Goal: Find specific page/section: Find specific page/section

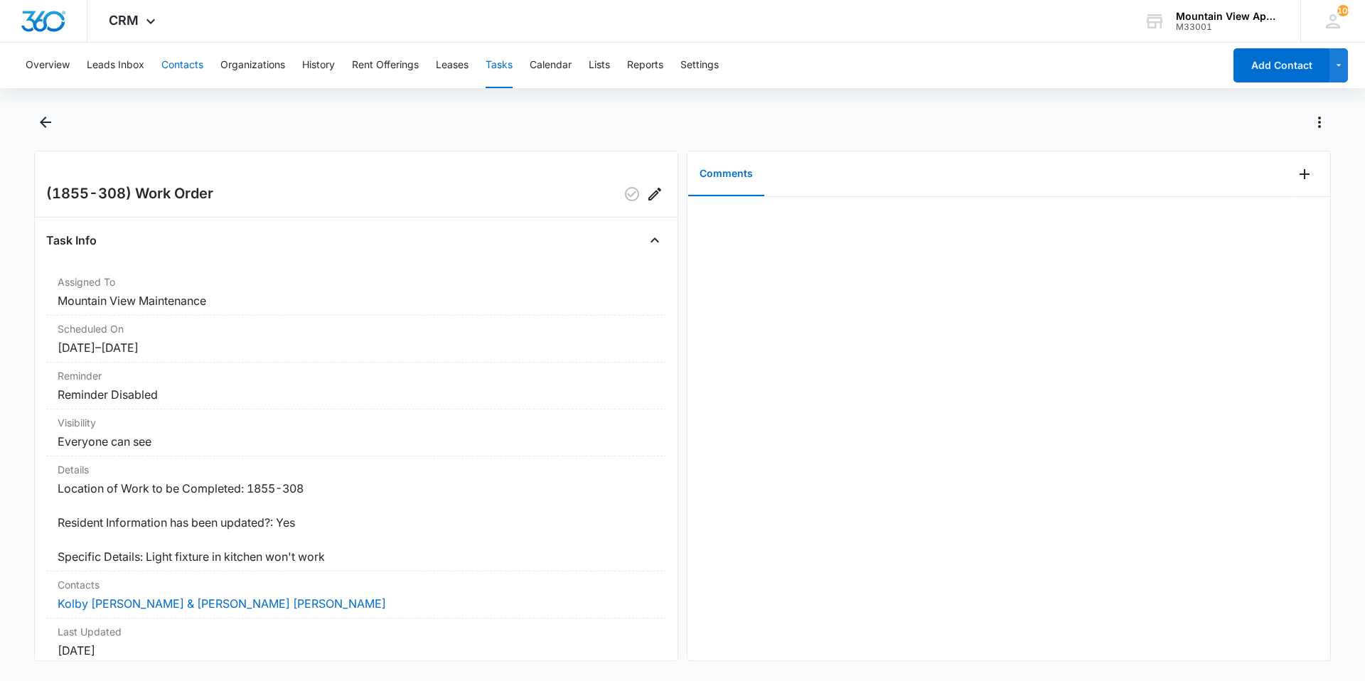
click at [198, 68] on button "Contacts" at bounding box center [182, 66] width 42 height 46
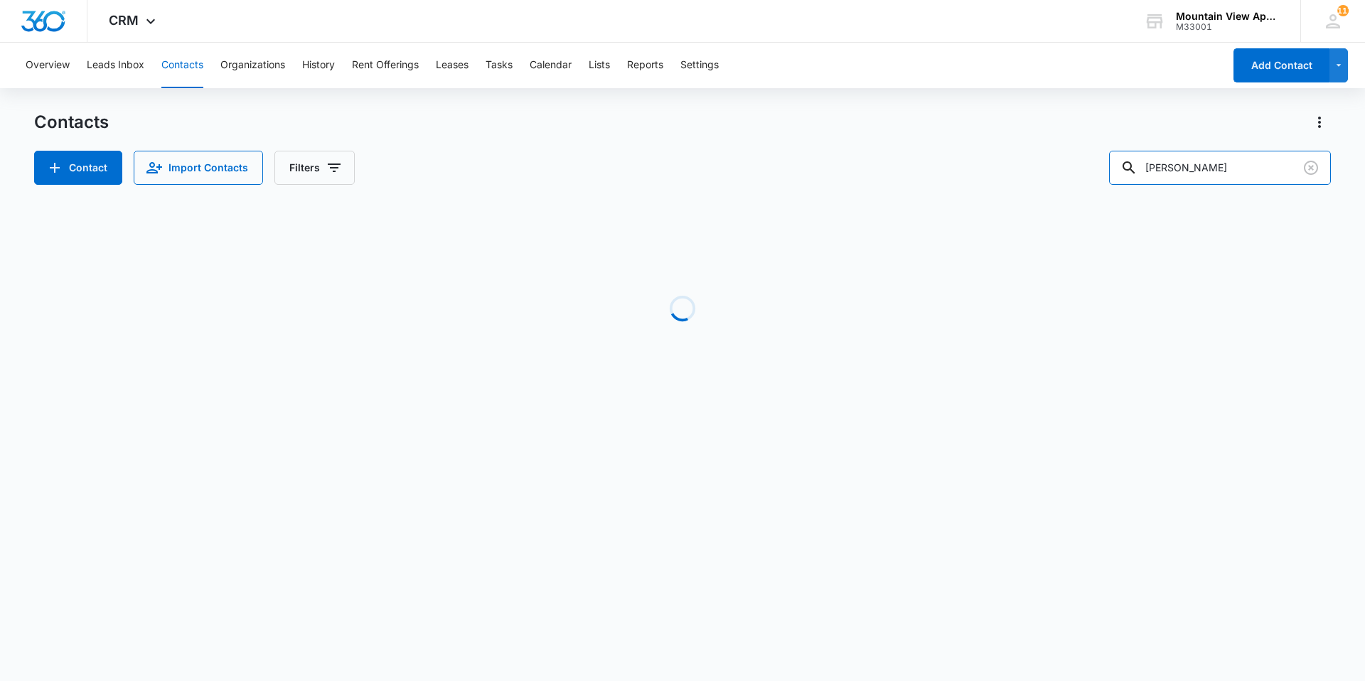
drag, startPoint x: 1208, startPoint y: 169, endPoint x: 1062, endPoint y: 181, distance: 147.0
click at [1062, 181] on div "Contact Import Contacts Filters [PERSON_NAME]" at bounding box center [682, 168] width 1297 height 34
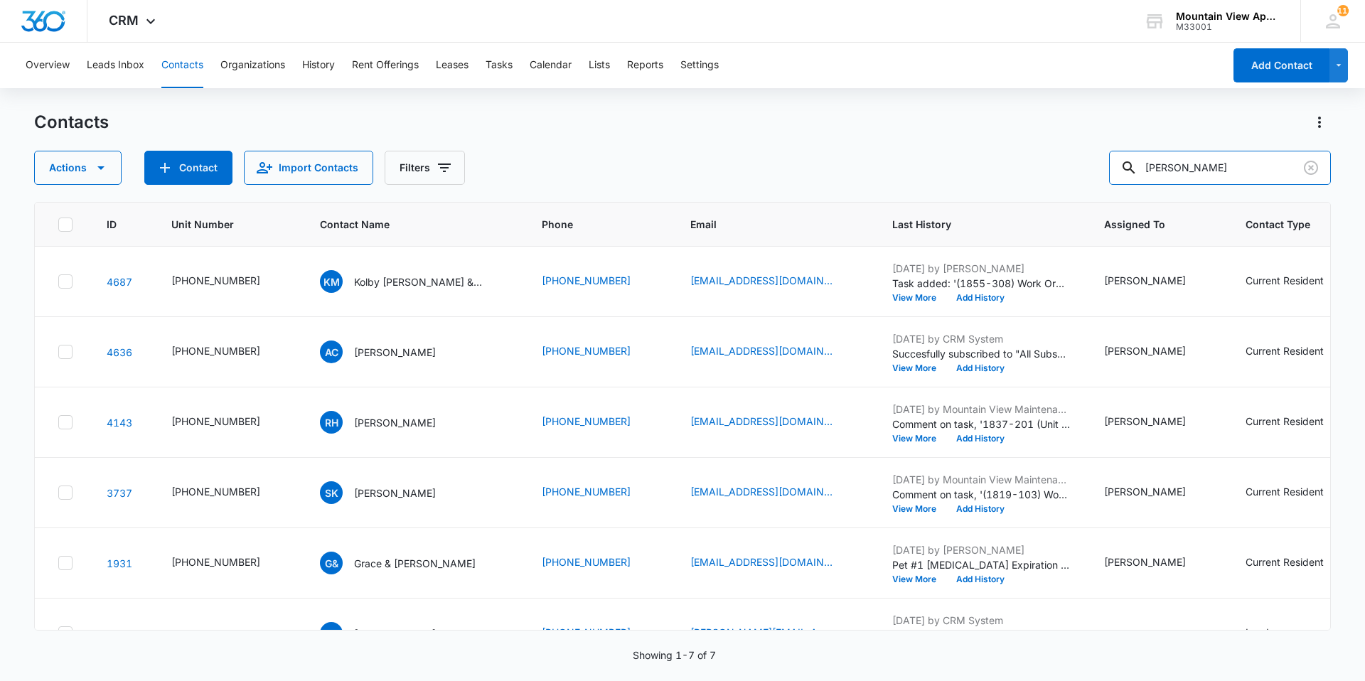
type input "[PERSON_NAME]"
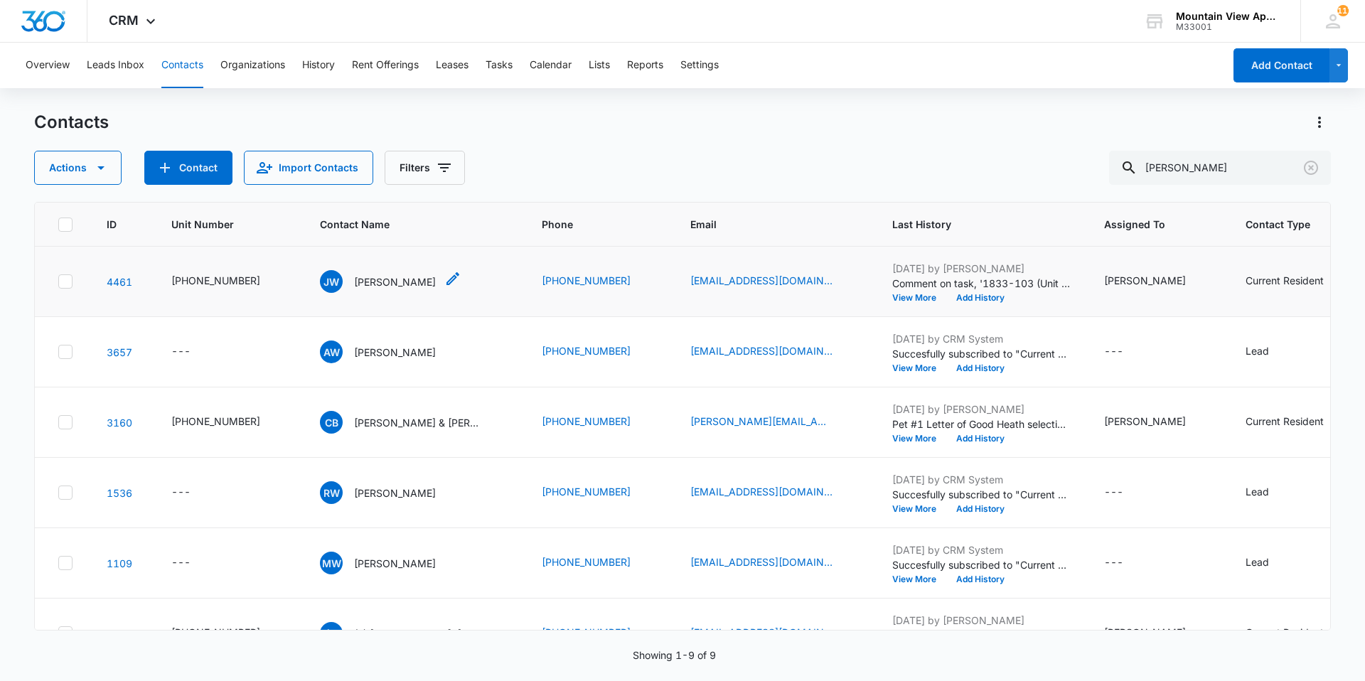
click at [378, 287] on p "[PERSON_NAME]" at bounding box center [395, 281] width 82 height 15
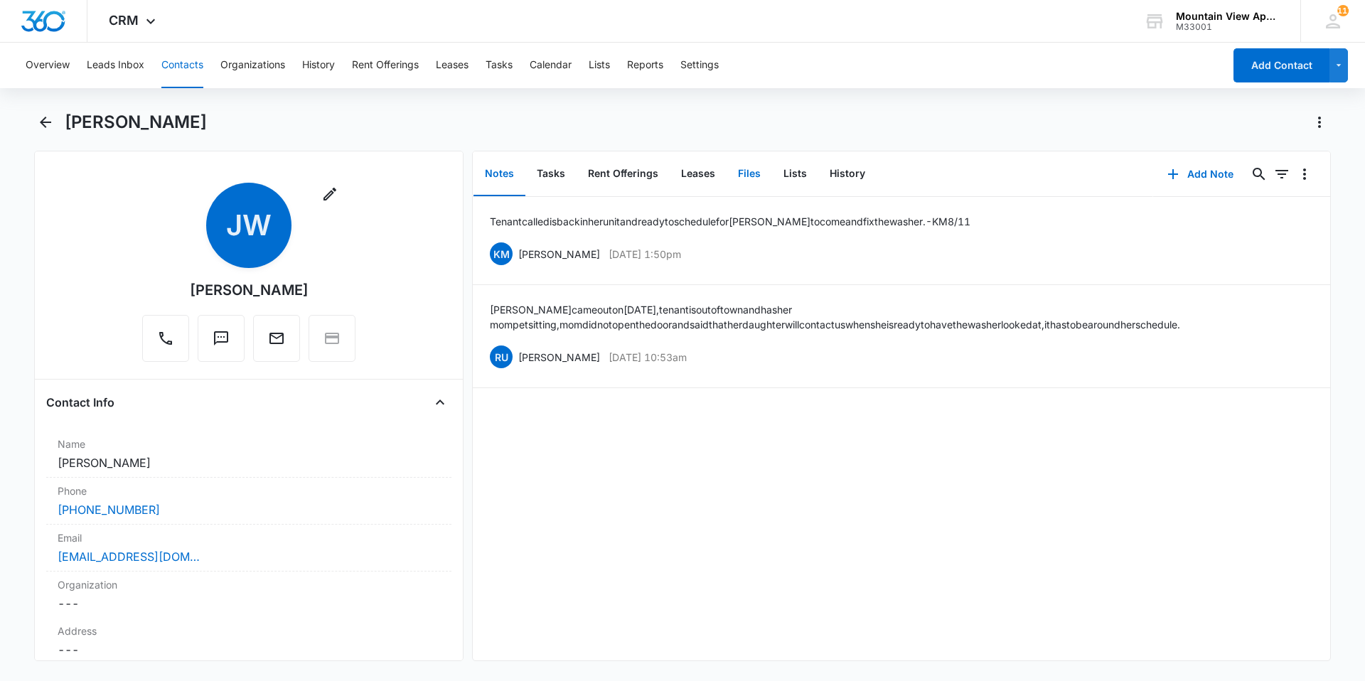
click at [752, 172] on button "Files" at bounding box center [750, 174] width 46 height 44
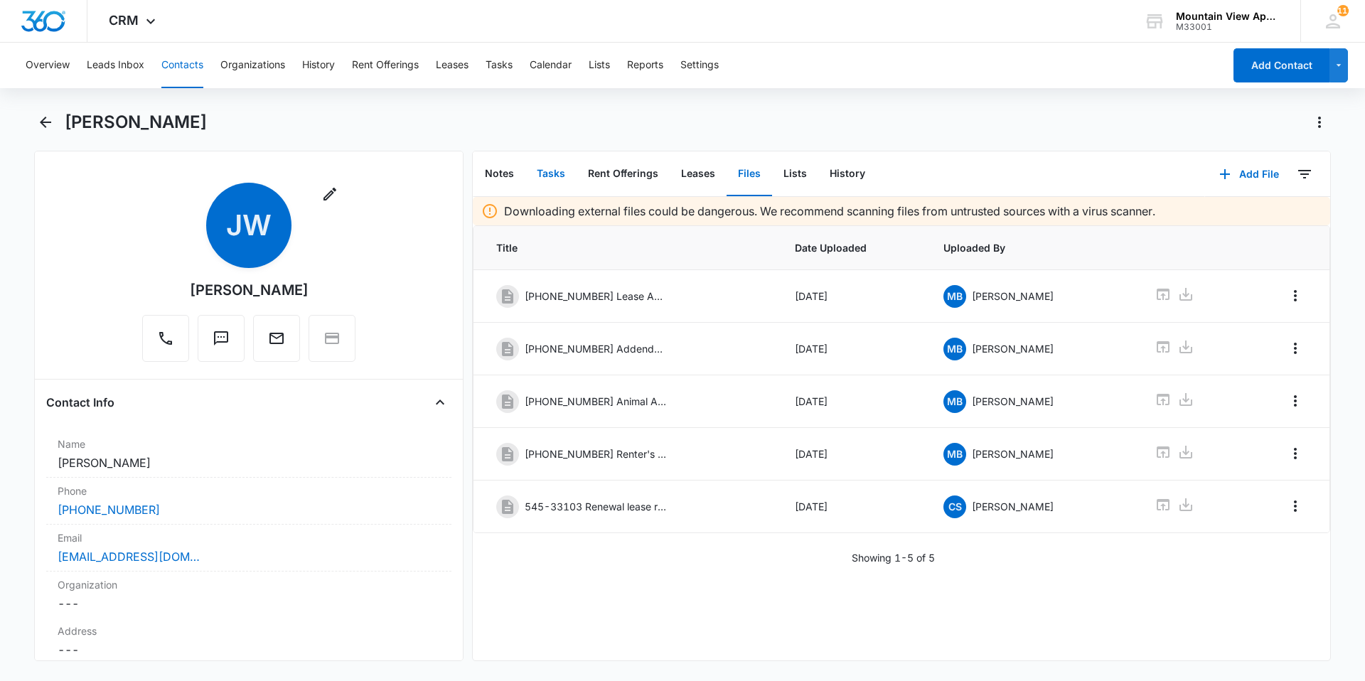
click at [552, 179] on button "Tasks" at bounding box center [550, 174] width 51 height 44
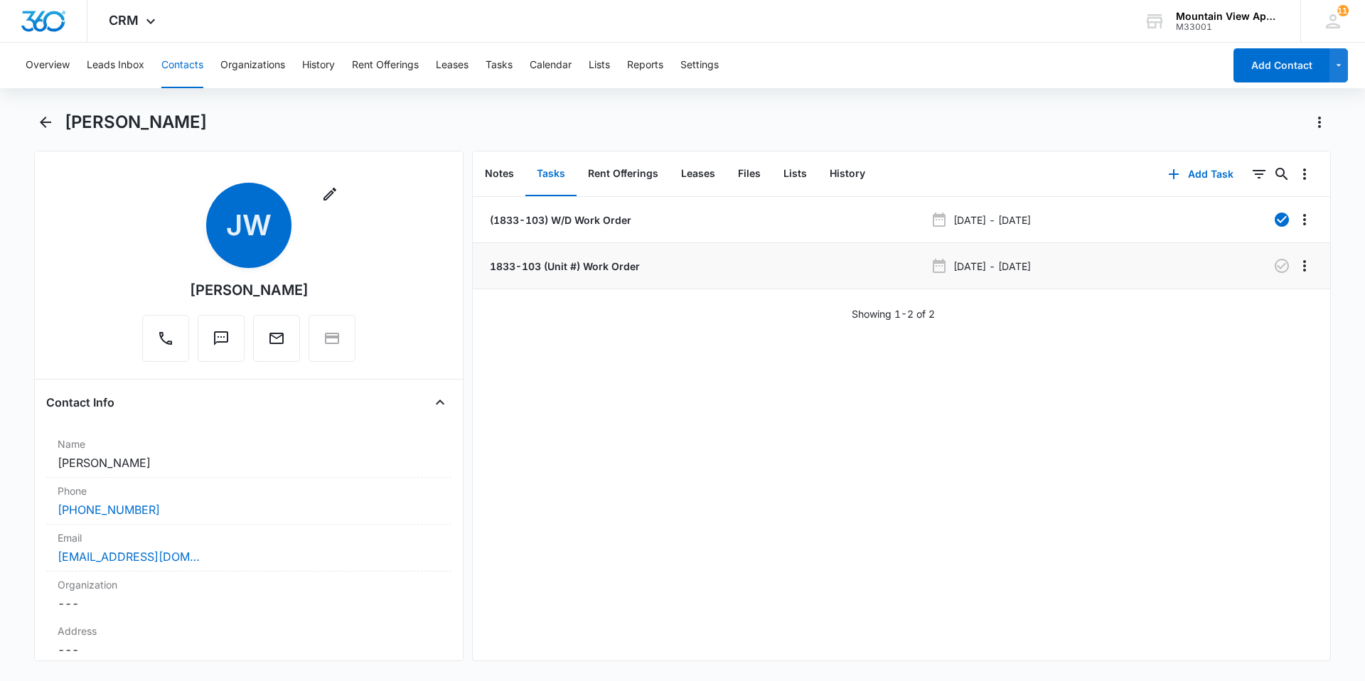
click at [530, 272] on p "1833-103 (Unit #) Work Order" at bounding box center [563, 266] width 153 height 15
